Goal: Book appointment/travel/reservation

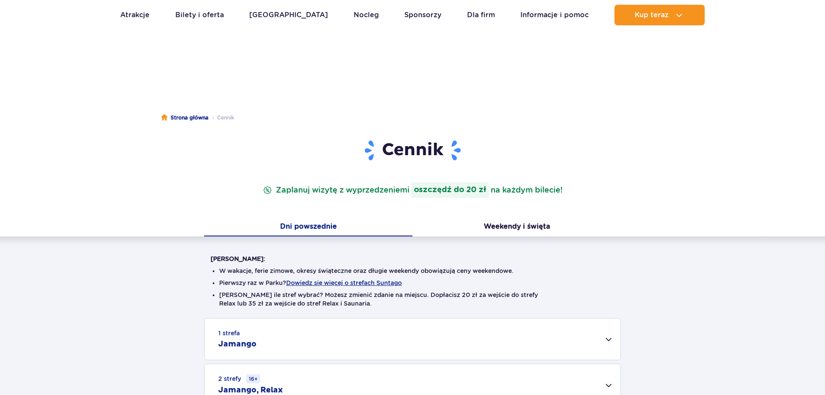
scroll to position [219, 0]
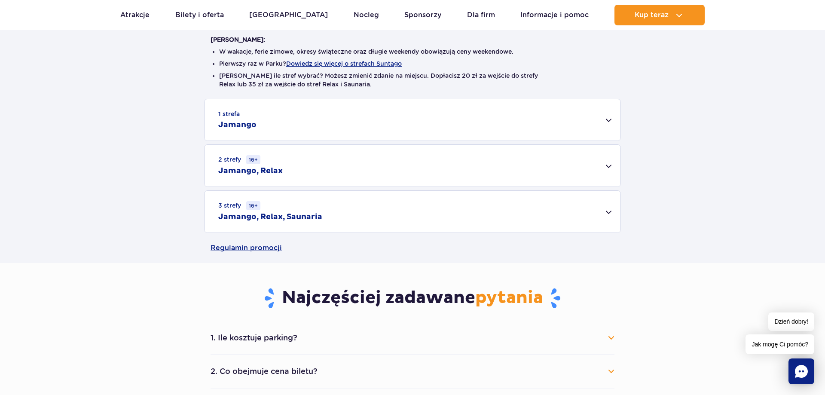
click at [252, 126] on h2 "Jamango" at bounding box center [237, 125] width 38 height 10
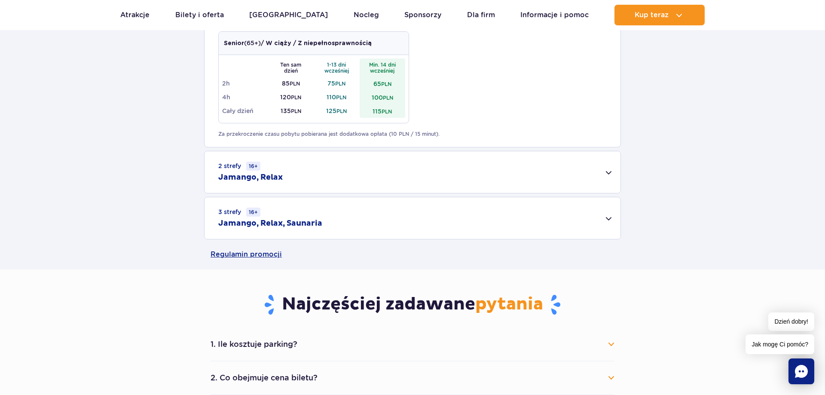
scroll to position [657, 0]
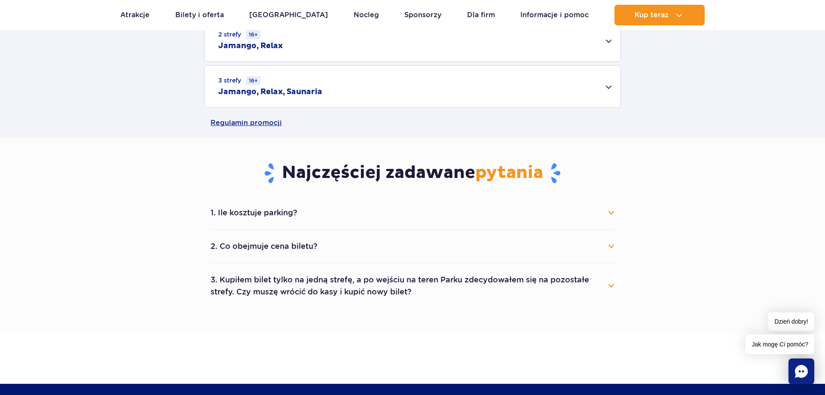
click at [362, 248] on button "2. Co obejmuje cena biletu?" at bounding box center [413, 246] width 404 height 19
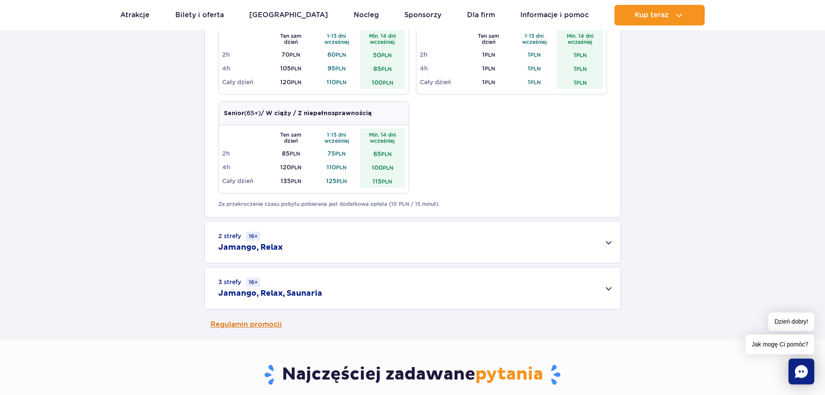
scroll to position [438, 0]
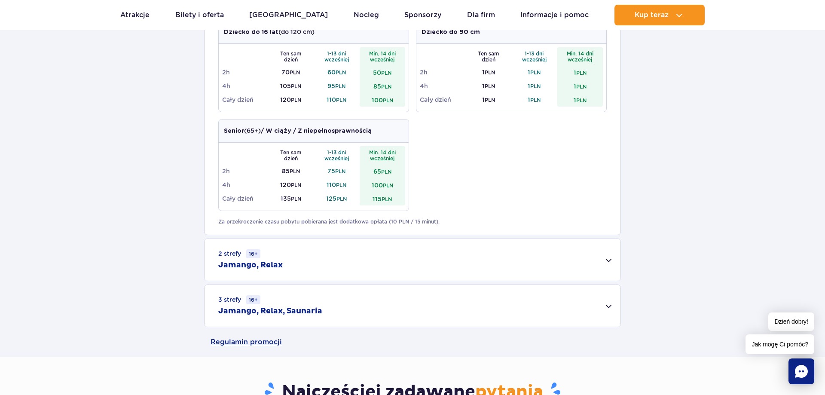
click at [342, 254] on div "2 strefy 16+ Jamango, Relax" at bounding box center [413, 260] width 416 height 42
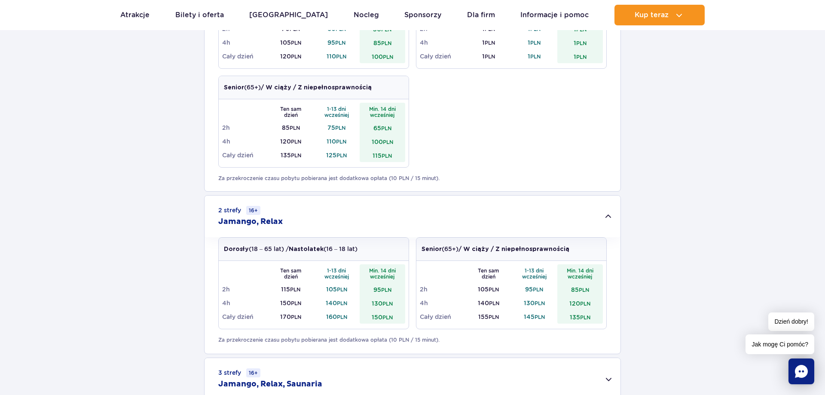
scroll to position [526, 0]
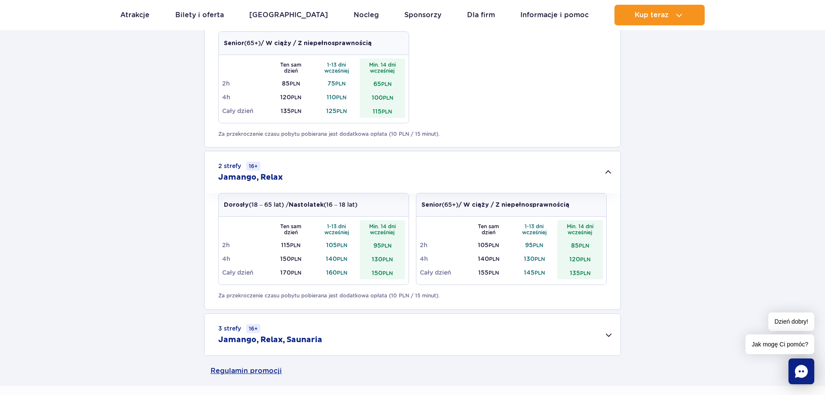
click at [464, 353] on div "3 strefy 16+ Jamango, Relax, Saunaria" at bounding box center [413, 335] width 416 height 42
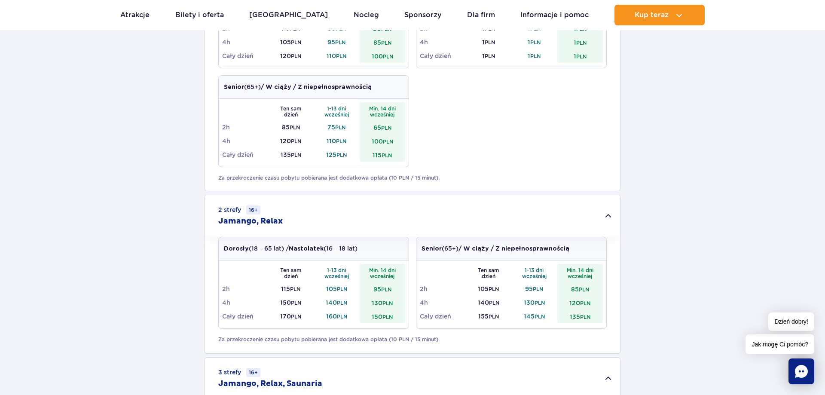
scroll to position [614, 0]
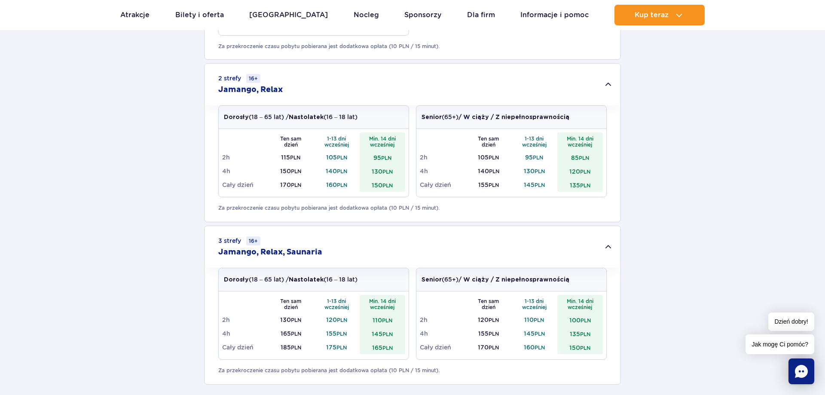
click at [673, 290] on div "1 strefa Jamango Dorosły (18 – 65 lat) / Nastolatek (16 – 18 lat) Ten sam dzień…" at bounding box center [412, 44] width 825 height 680
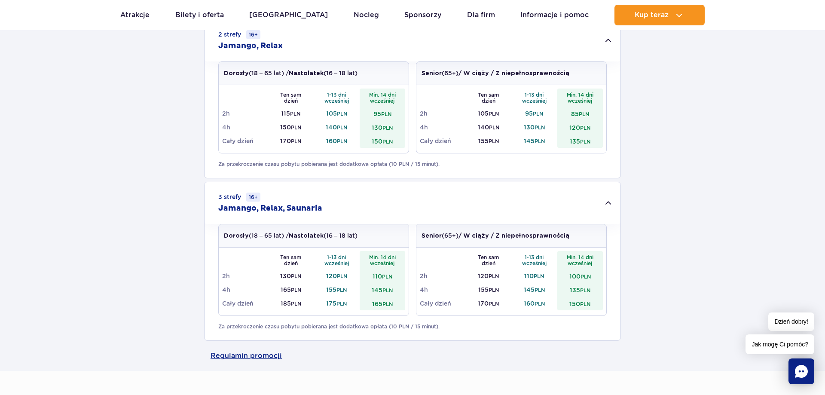
scroll to position [833, 0]
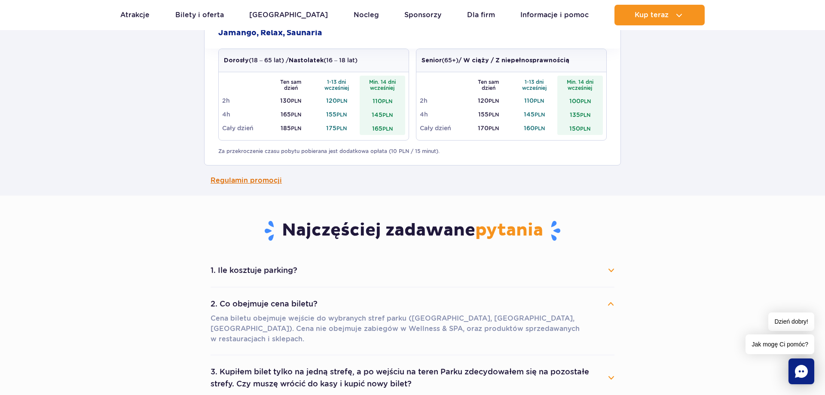
click at [242, 176] on link "Regulamin promocji" at bounding box center [413, 180] width 404 height 30
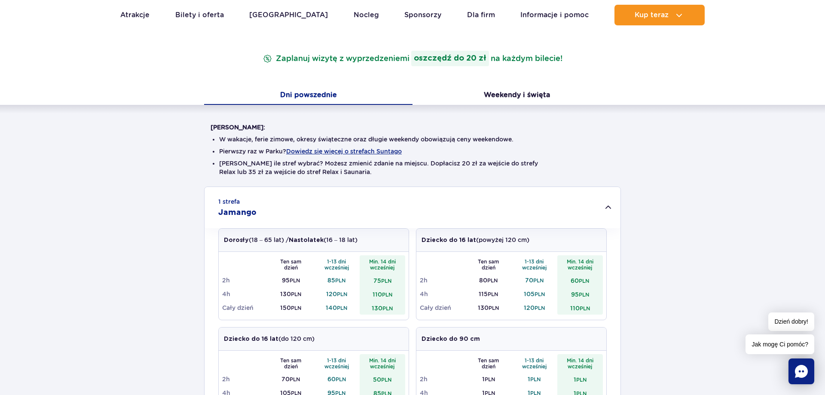
scroll to position [0, 0]
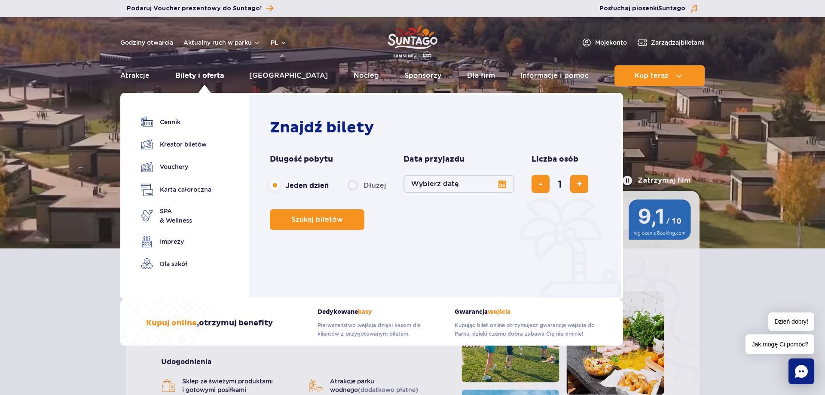
click at [191, 76] on link "Bilety i oferta" at bounding box center [199, 75] width 49 height 21
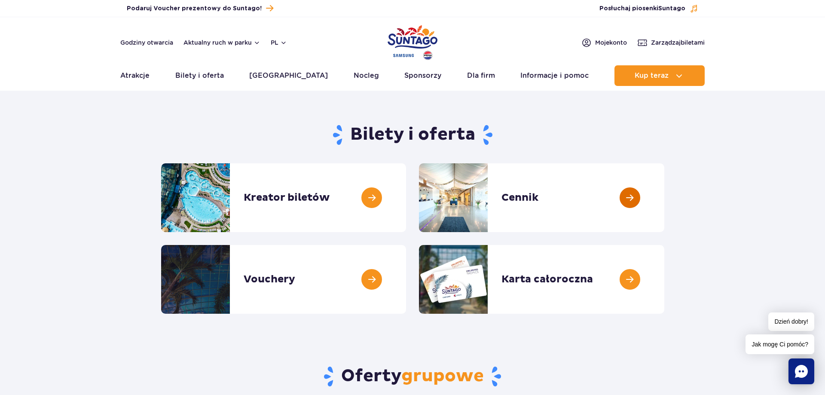
click at [664, 194] on link at bounding box center [664, 197] width 0 height 69
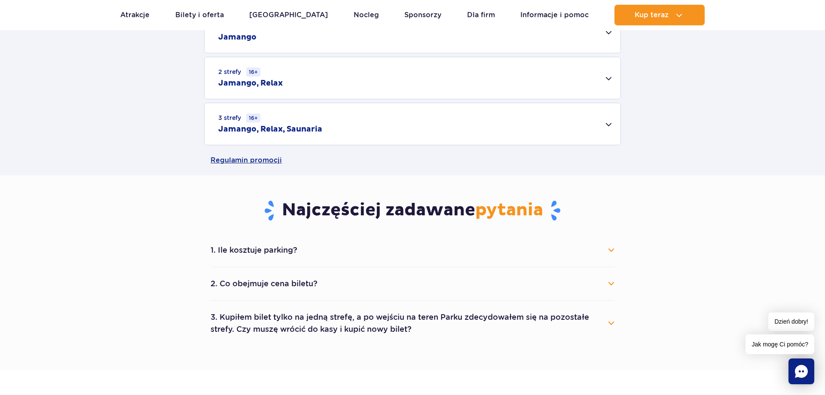
scroll to position [88, 0]
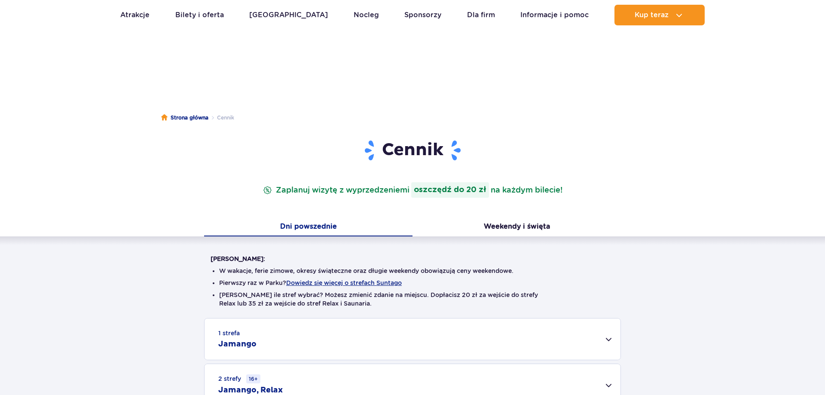
scroll to position [175, 0]
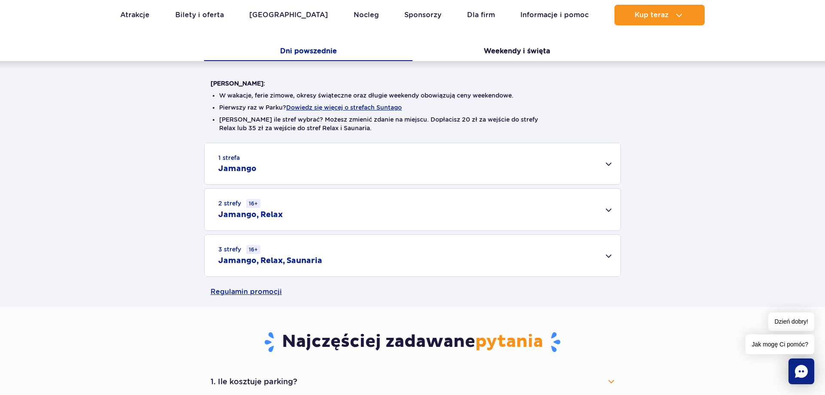
click at [344, 211] on div "2 strefy 16+ Jamango, Relax" at bounding box center [413, 210] width 416 height 42
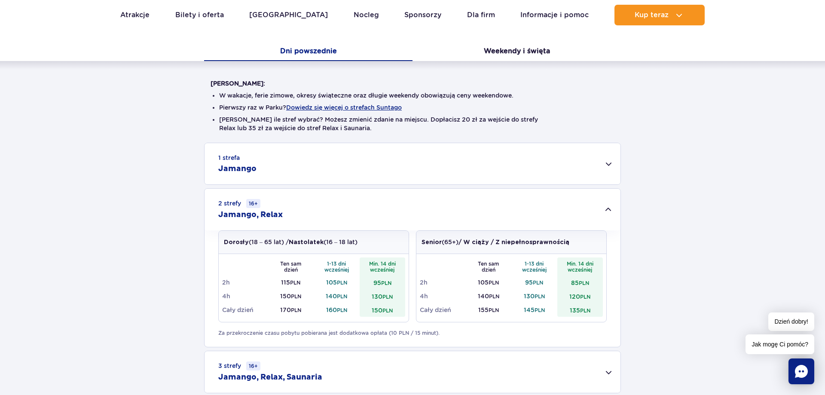
scroll to position [307, 0]
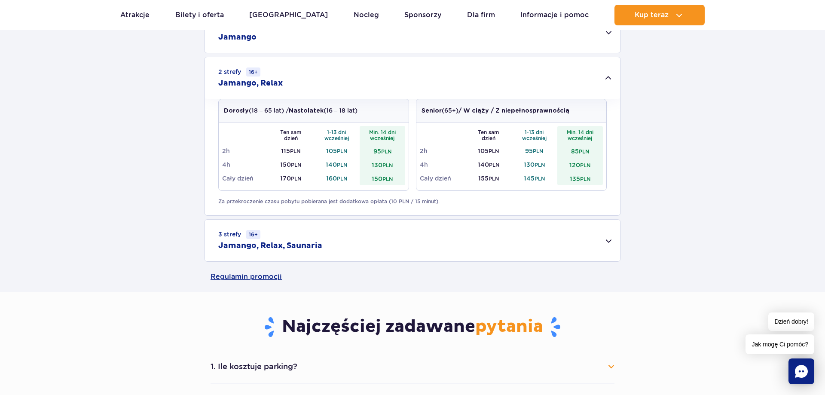
click at [362, 241] on div "3 strefy 16+ Jamango, Relax, Saunaria" at bounding box center [413, 241] width 416 height 42
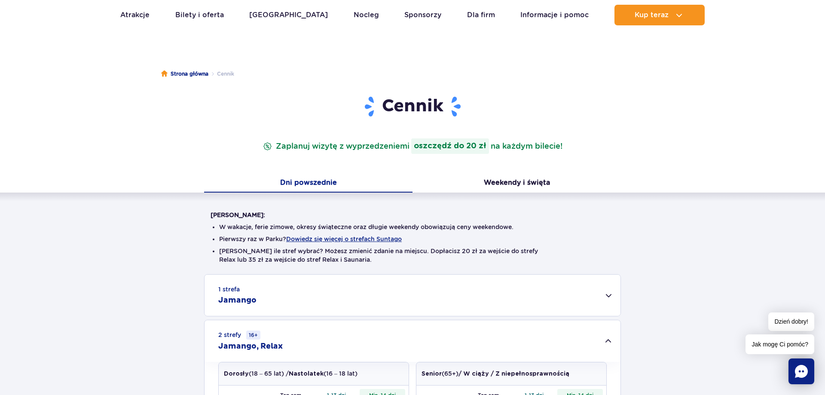
scroll to position [0, 0]
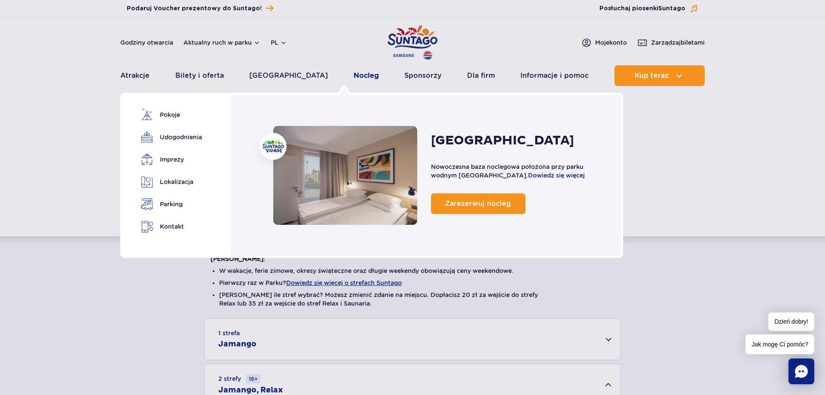
click at [354, 79] on link "Nocleg" at bounding box center [366, 75] width 25 height 21
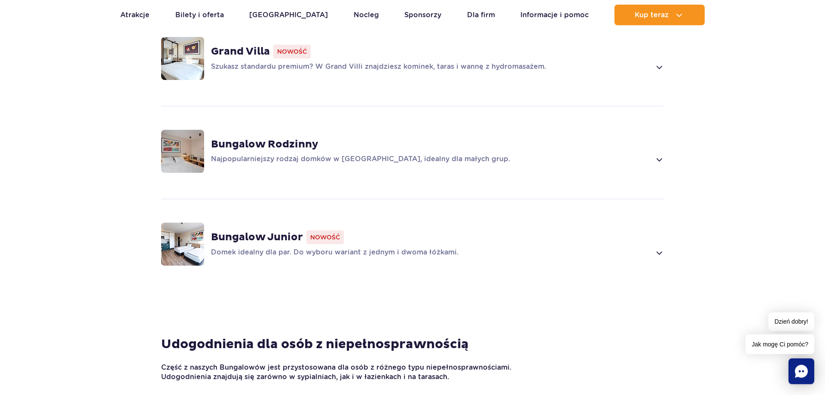
scroll to position [701, 0]
click at [219, 144] on strong "Bungalow Rodzinny" at bounding box center [264, 144] width 107 height 13
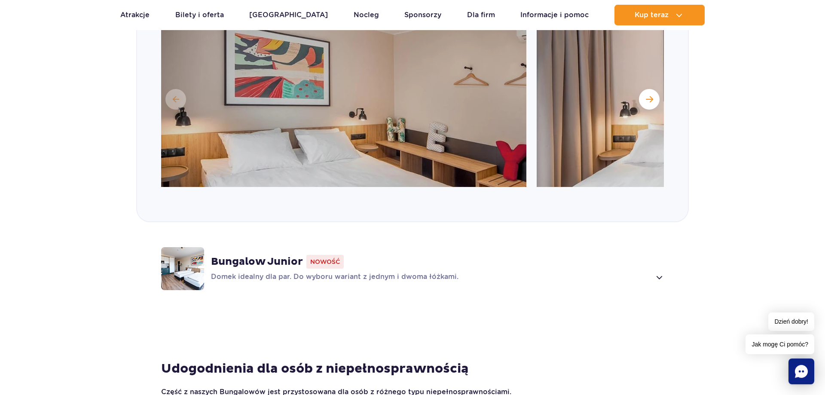
scroll to position [888, 0]
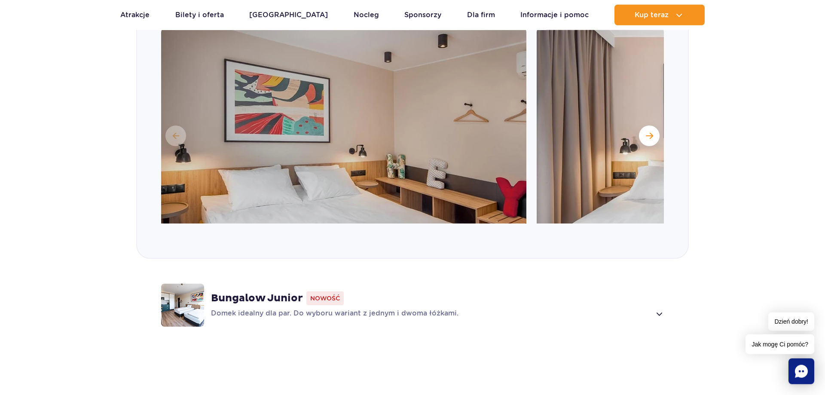
click at [290, 293] on strong "Bungalow Junior" at bounding box center [257, 298] width 92 height 13
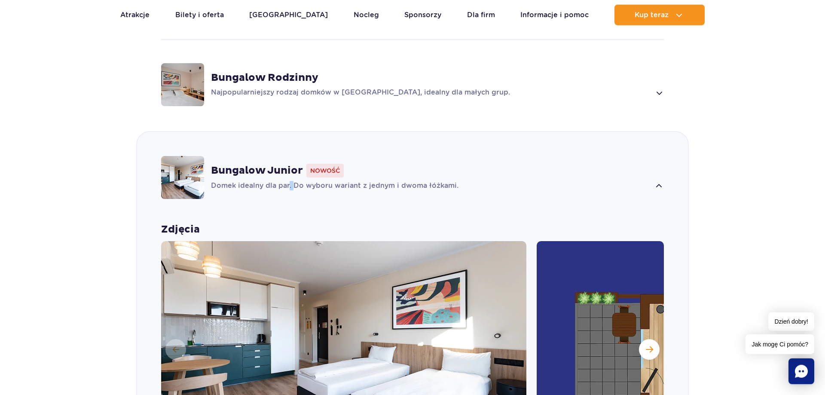
click at [290, 293] on div "Bungalow Junior Nowość Domek idealny dla par. Do wyboru wariant z jednym i dwom…" at bounding box center [412, 301] width 553 height 341
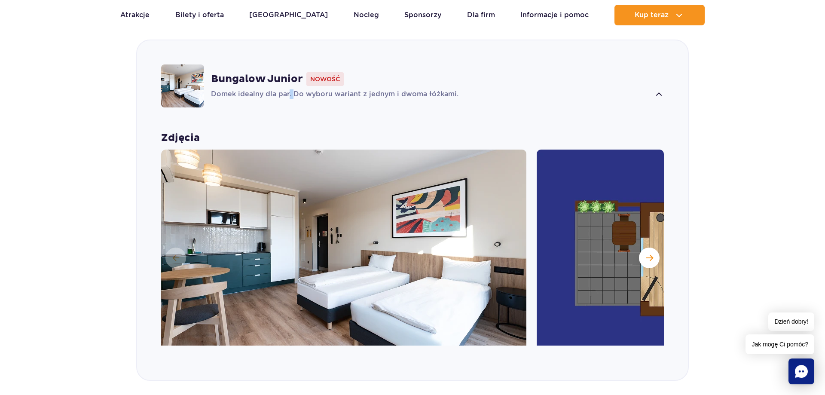
scroll to position [684, 0]
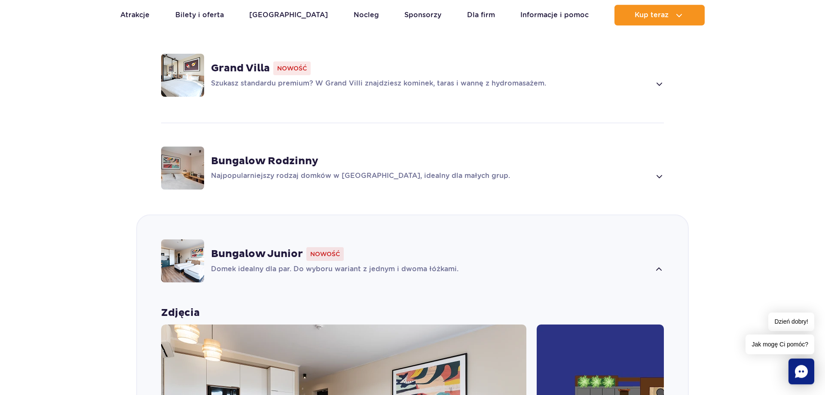
click at [290, 181] on p "Najpopularniejszy rodzaj domków w Suntago Village, idealny dla małych grup." at bounding box center [431, 176] width 440 height 10
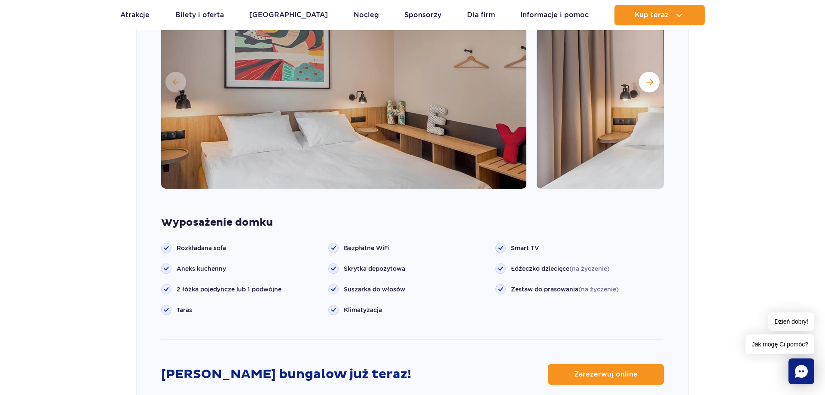
scroll to position [977, 0]
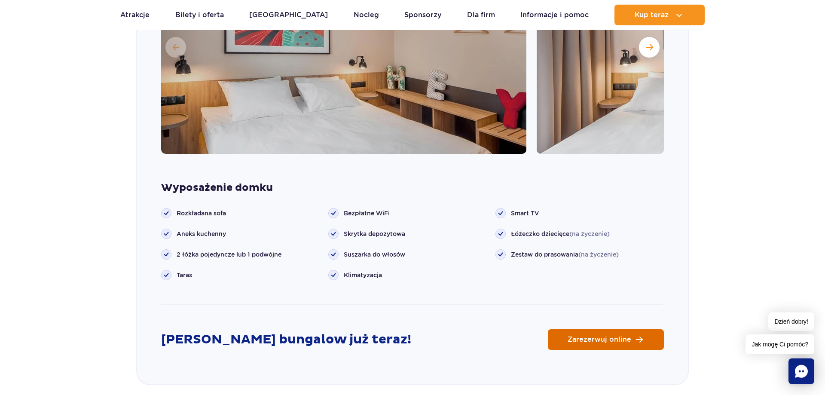
click at [611, 339] on span "Zarezerwuj online" at bounding box center [600, 339] width 64 height 7
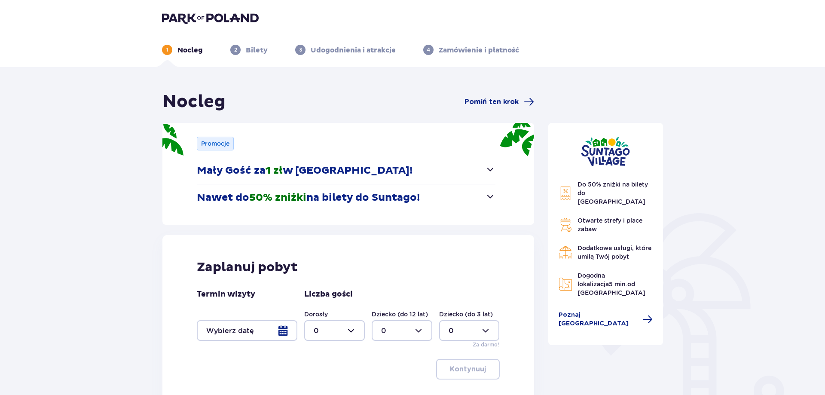
scroll to position [83, 0]
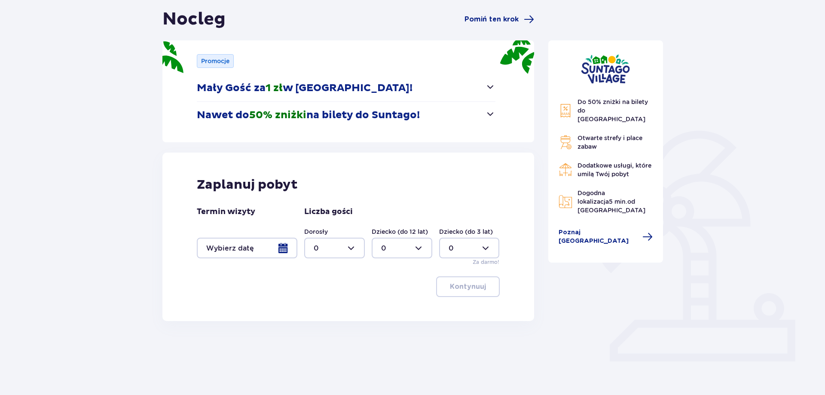
click at [285, 244] on div at bounding box center [247, 248] width 101 height 21
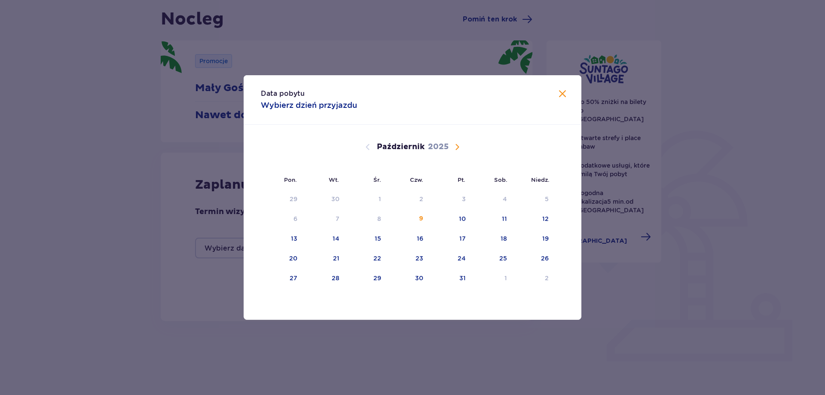
click at [458, 147] on span "Następny miesiąc" at bounding box center [457, 147] width 10 height 10
click at [364, 147] on span "Poprzedni miesiąc" at bounding box center [368, 147] width 10 height 10
click at [457, 150] on span "Następny miesiąc" at bounding box center [457, 147] width 10 height 10
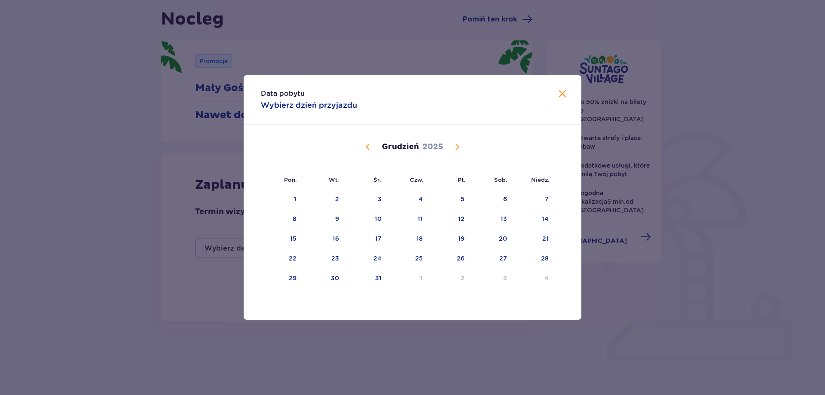
click at [457, 150] on span "Następny miesiąc" at bounding box center [457, 147] width 10 height 10
click at [341, 263] on div "17" at bounding box center [324, 258] width 43 height 19
click at [416, 260] on div "19" at bounding box center [419, 258] width 6 height 9
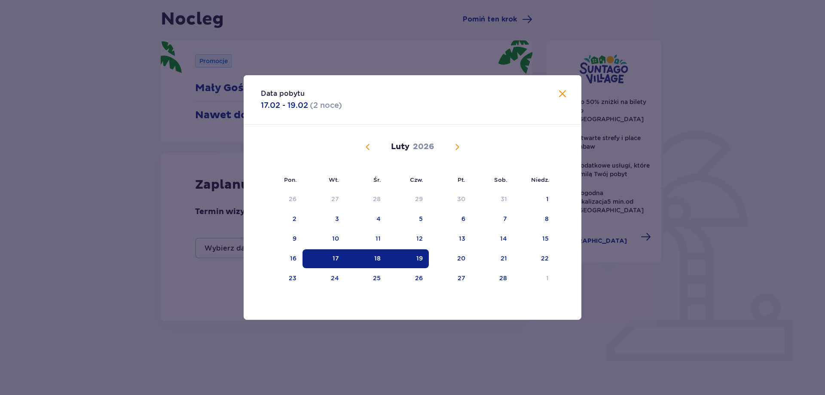
type input "17.02.26 - 19.02.26"
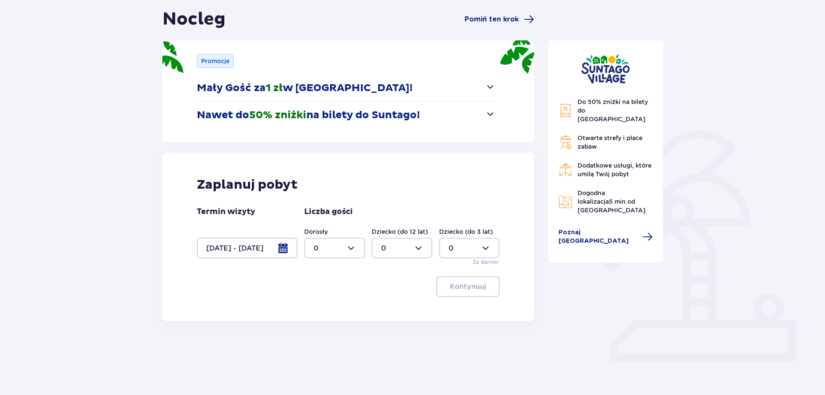
click at [357, 254] on div at bounding box center [334, 248] width 61 height 21
click at [326, 324] on div "3" at bounding box center [335, 328] width 42 height 9
type input "3"
click at [468, 286] on p "Kontynuuj" at bounding box center [468, 286] width 36 height 9
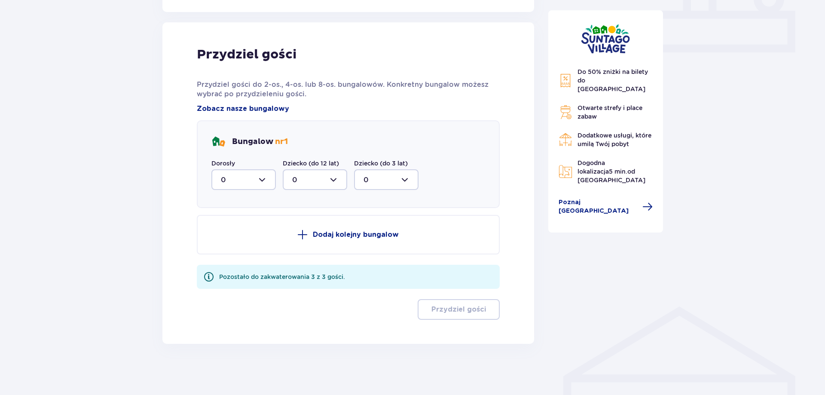
scroll to position [392, 0]
click at [267, 182] on div at bounding box center [243, 179] width 64 height 21
click at [252, 257] on div "3" at bounding box center [244, 259] width 46 height 9
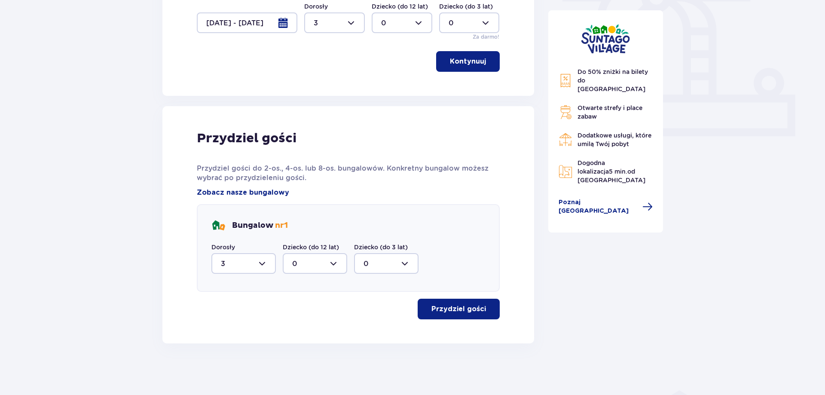
type input "3"
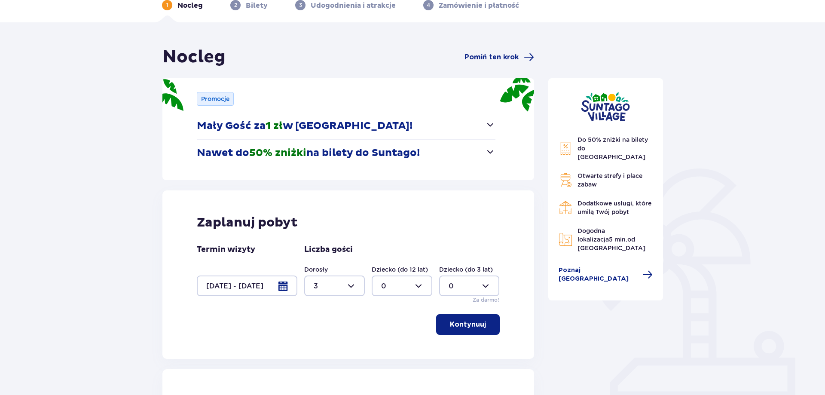
scroll to position [220, 0]
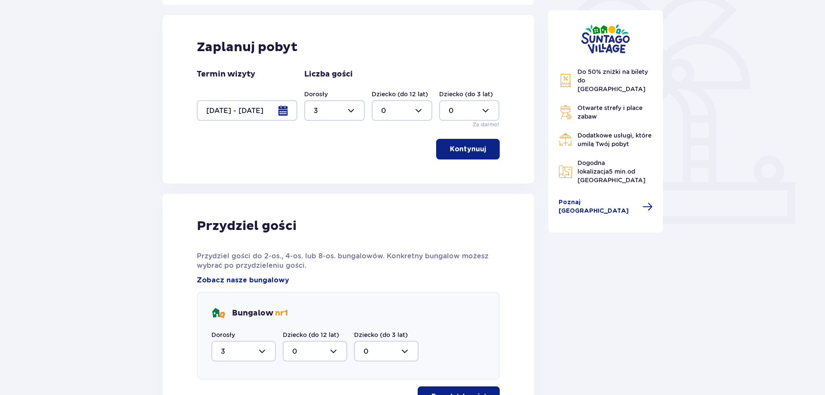
click at [467, 153] on p "Kontynuuj" at bounding box center [468, 148] width 36 height 9
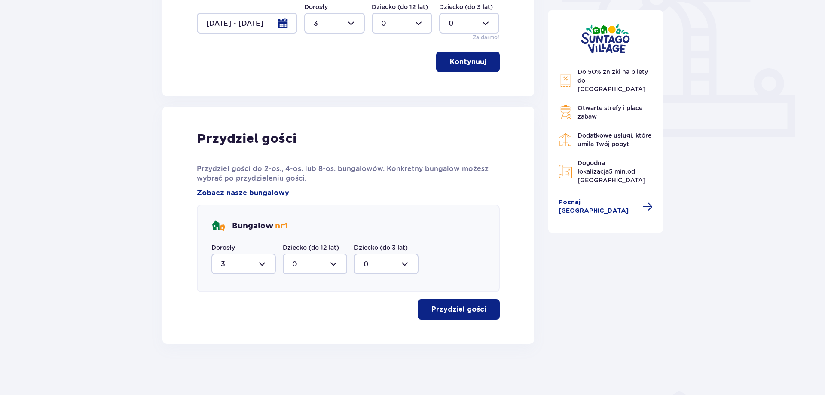
scroll to position [308, 0]
click at [258, 269] on div at bounding box center [243, 263] width 64 height 21
click at [341, 205] on div "Bungalow nr 1 Dorosły 3 0 1 2 3 Dziecko (do 12 lat) 0 Dziecko (do 3 lat) 0" at bounding box center [348, 248] width 303 height 88
click at [268, 266] on div at bounding box center [243, 263] width 64 height 21
click at [255, 236] on div "3" at bounding box center [244, 236] width 46 height 9
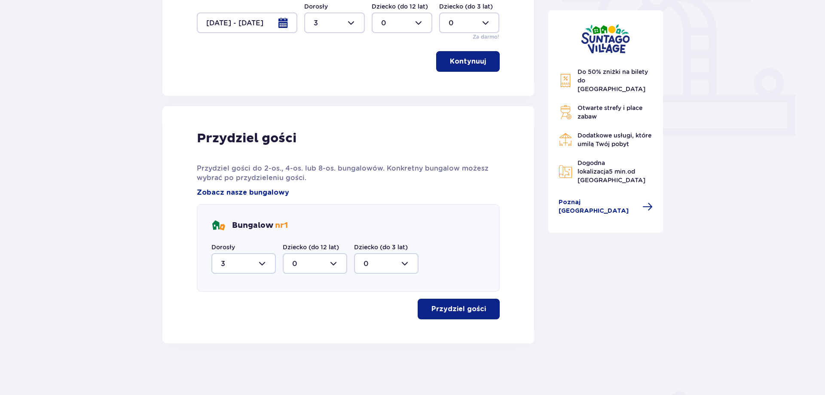
click at [452, 315] on button "Przydziel gości" at bounding box center [459, 309] width 82 height 21
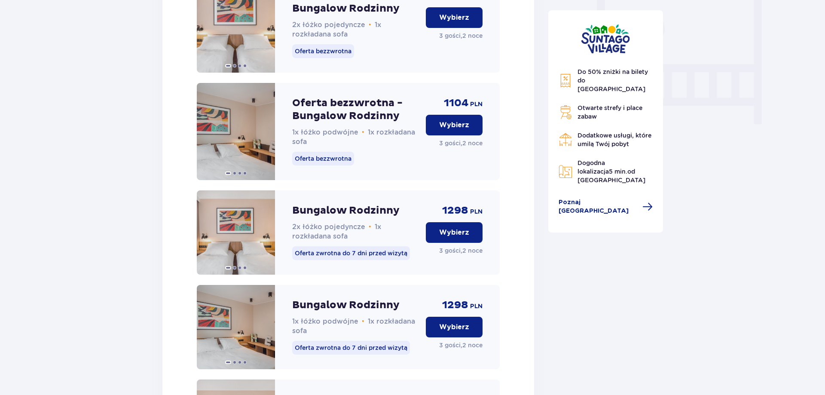
scroll to position [584, 0]
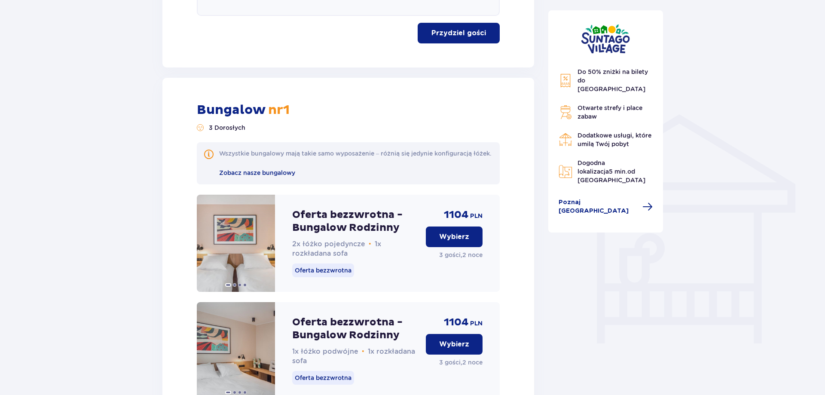
click at [457, 241] on p "Wybierz" at bounding box center [454, 236] width 30 height 9
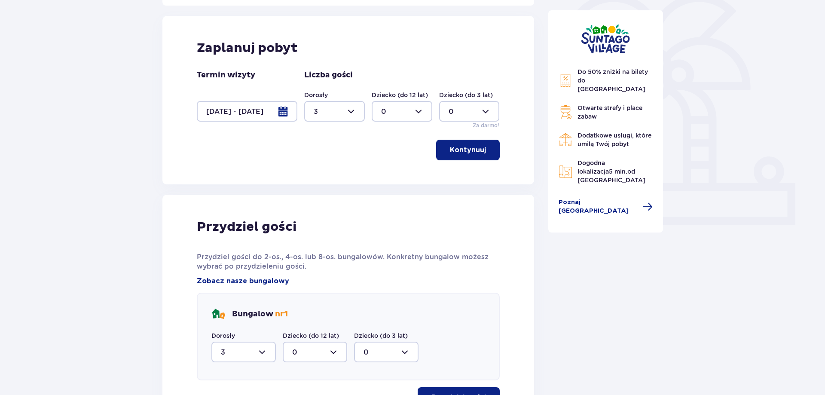
scroll to position [44, 0]
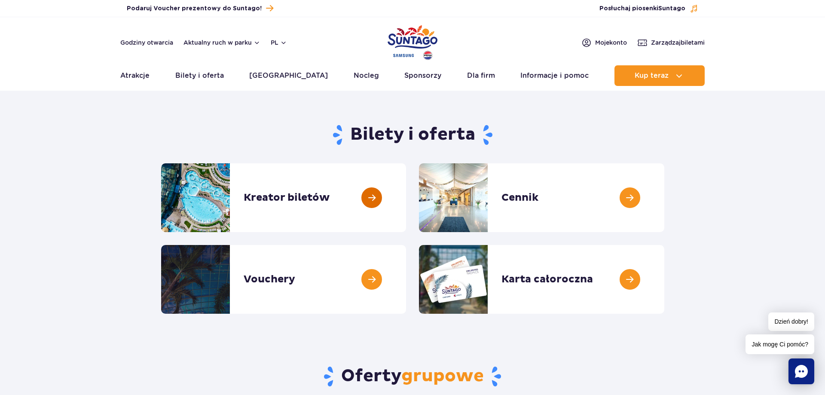
click at [406, 200] on link at bounding box center [406, 197] width 0 height 69
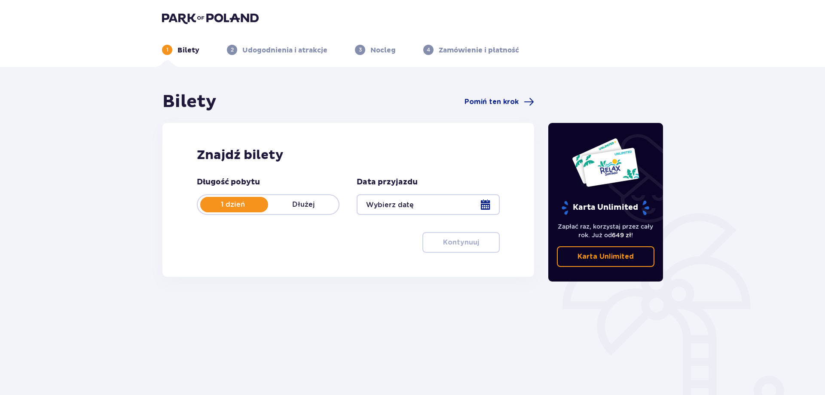
click at [636, 254] on span at bounding box center [635, 256] width 10 height 10
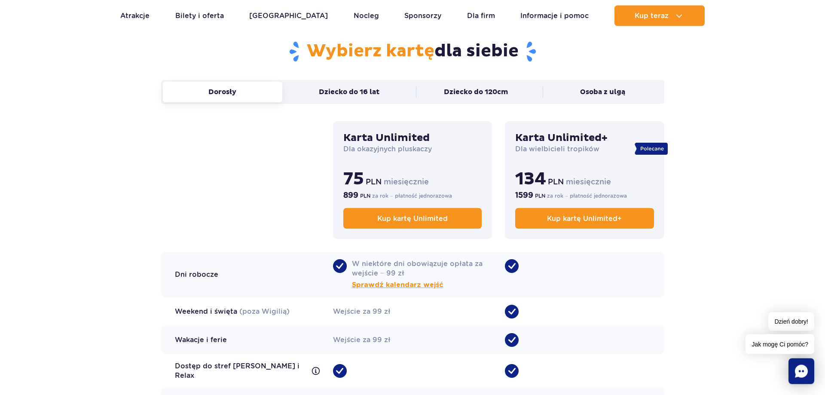
scroll to position [526, 0]
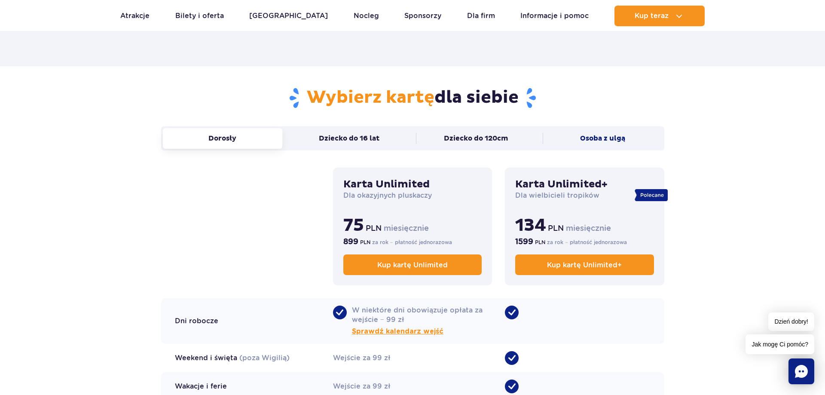
click at [578, 134] on button "Osoba z ulgą" at bounding box center [603, 138] width 120 height 21
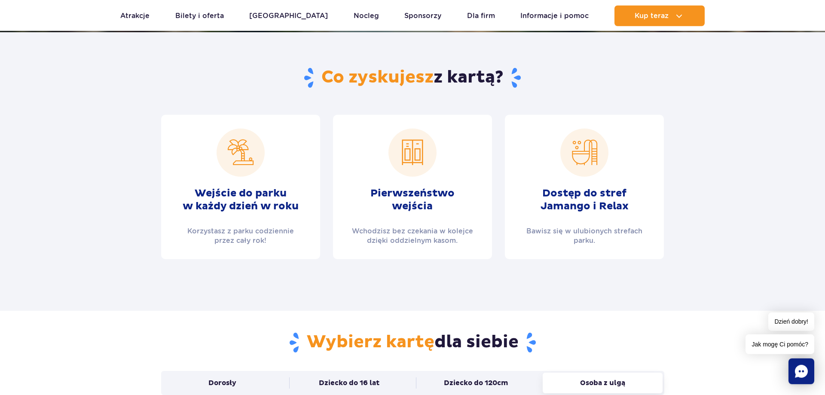
scroll to position [263, 0]
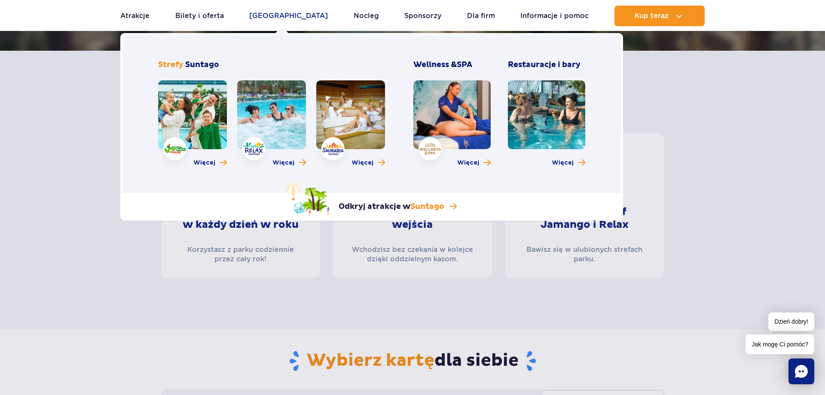
click at [274, 15] on link "[GEOGRAPHIC_DATA]" at bounding box center [288, 16] width 79 height 21
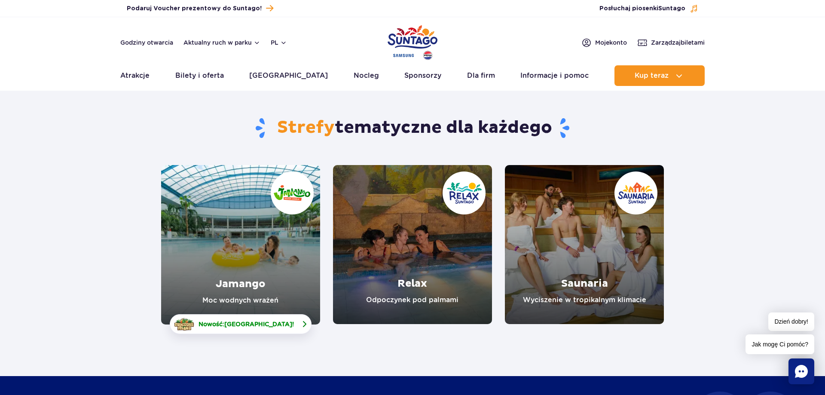
click at [276, 324] on span "[GEOGRAPHIC_DATA]" at bounding box center [258, 324] width 68 height 7
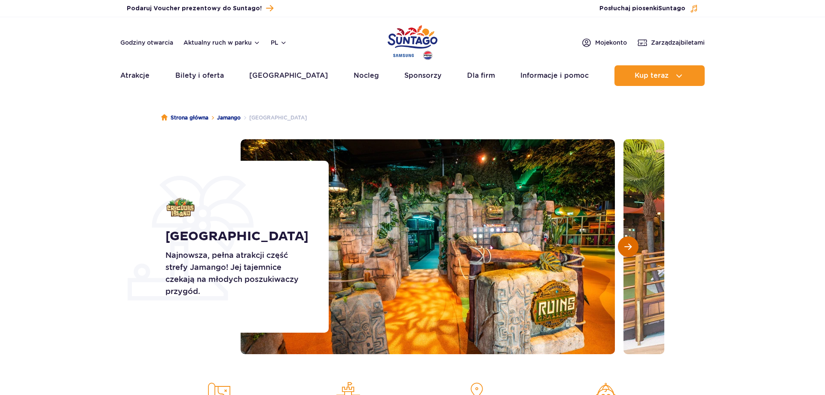
click at [633, 245] on button "Następny slajd" at bounding box center [628, 246] width 21 height 21
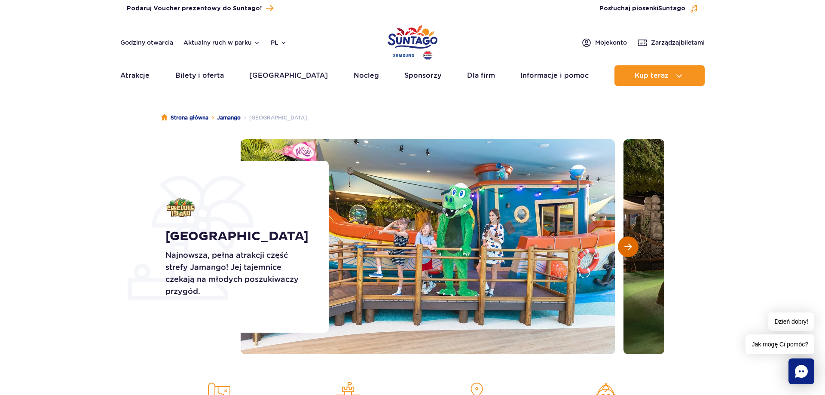
click at [634, 245] on button "Następny slajd" at bounding box center [628, 246] width 21 height 21
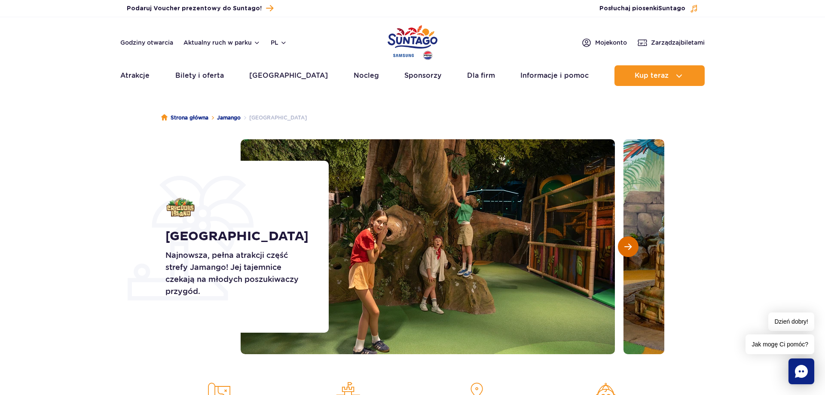
click at [634, 245] on button "Następny slajd" at bounding box center [628, 246] width 21 height 21
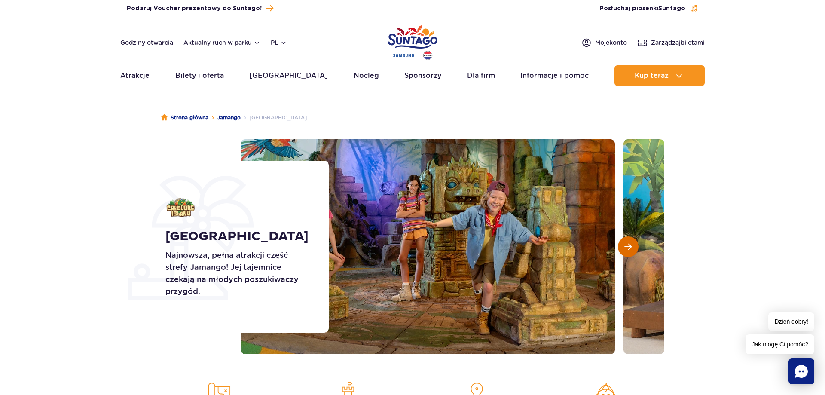
click at [634, 245] on button "Następny slajd" at bounding box center [628, 246] width 21 height 21
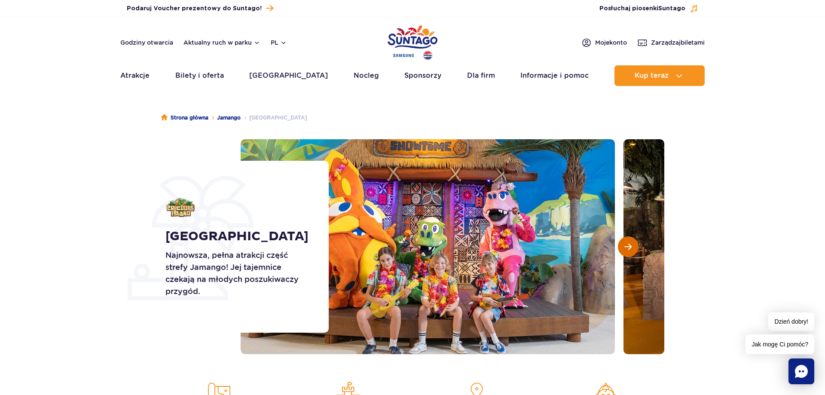
click at [634, 245] on button "Następny slajd" at bounding box center [628, 246] width 21 height 21
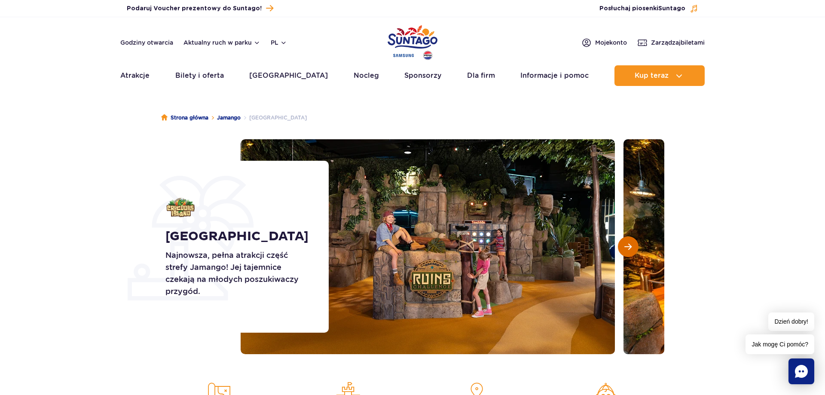
click at [634, 245] on button "Następny slajd" at bounding box center [628, 246] width 21 height 21
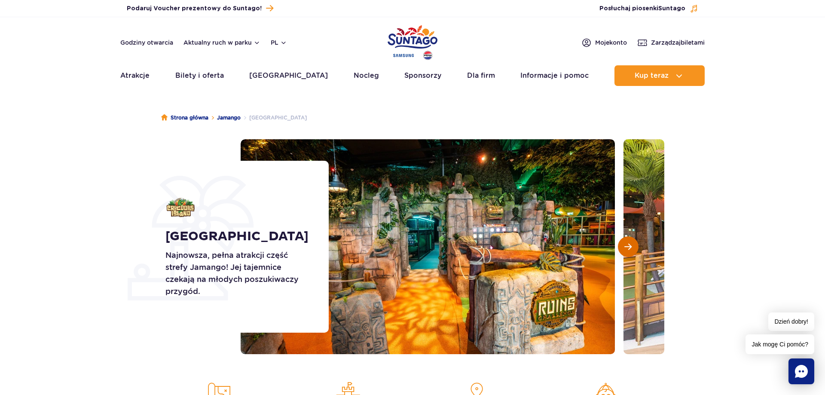
click at [634, 245] on button "Następny slajd" at bounding box center [628, 246] width 21 height 21
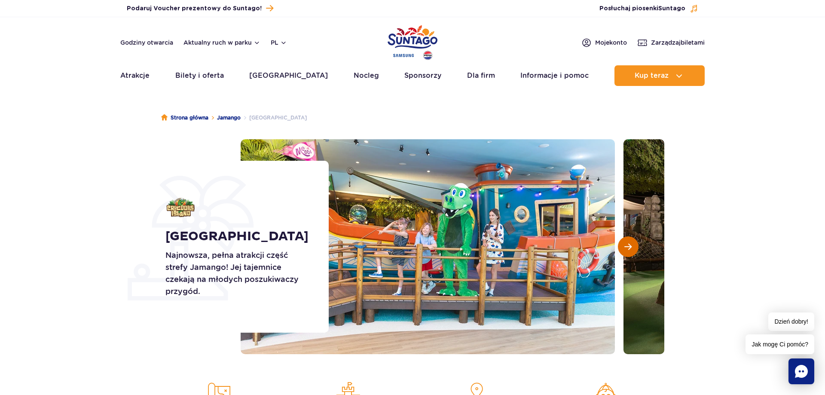
click at [634, 245] on button "Następny slajd" at bounding box center [628, 246] width 21 height 21
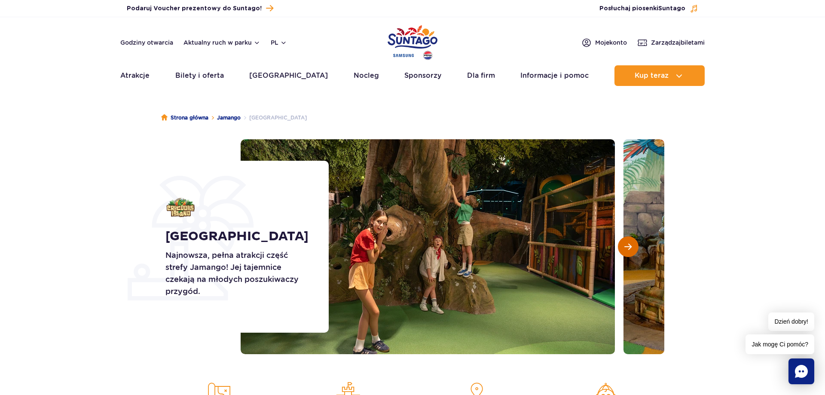
click at [634, 245] on button "Następny slajd" at bounding box center [628, 246] width 21 height 21
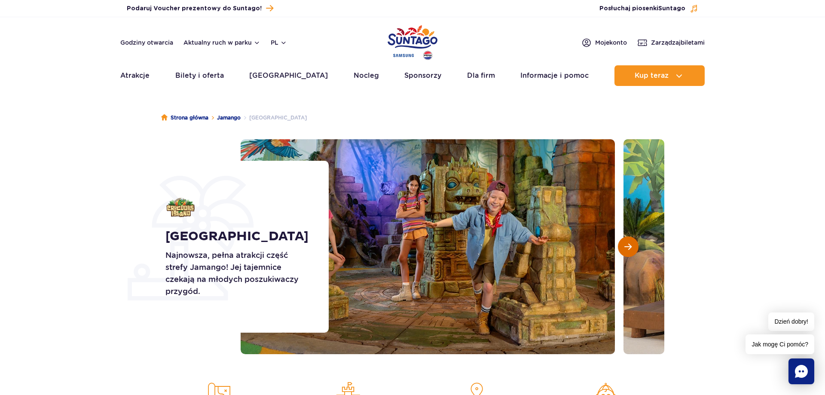
click at [634, 245] on button "Następny slajd" at bounding box center [628, 246] width 21 height 21
